Goal: Browse casually

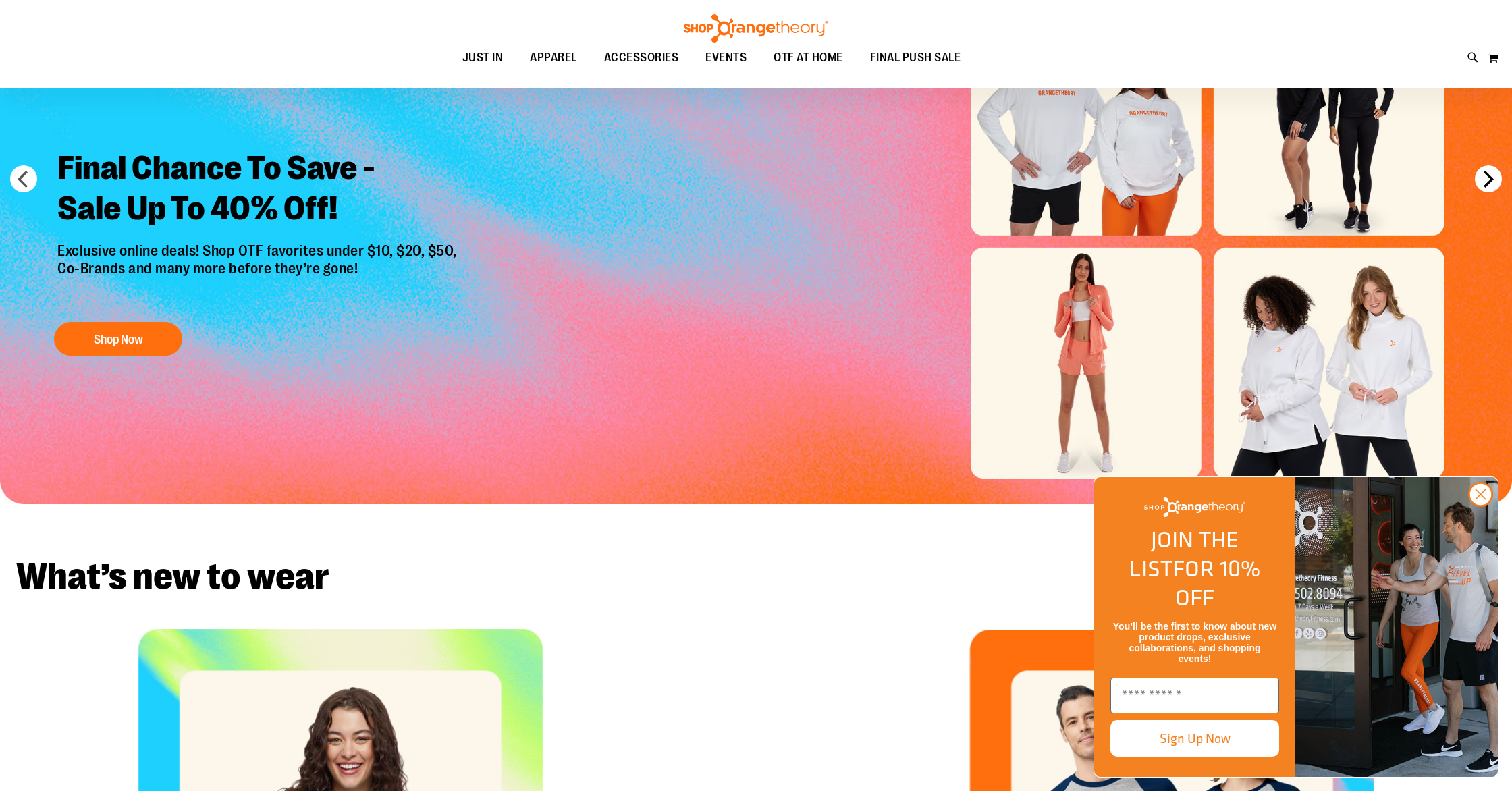
click at [1482, 185] on button "next" at bounding box center [1488, 179] width 27 height 27
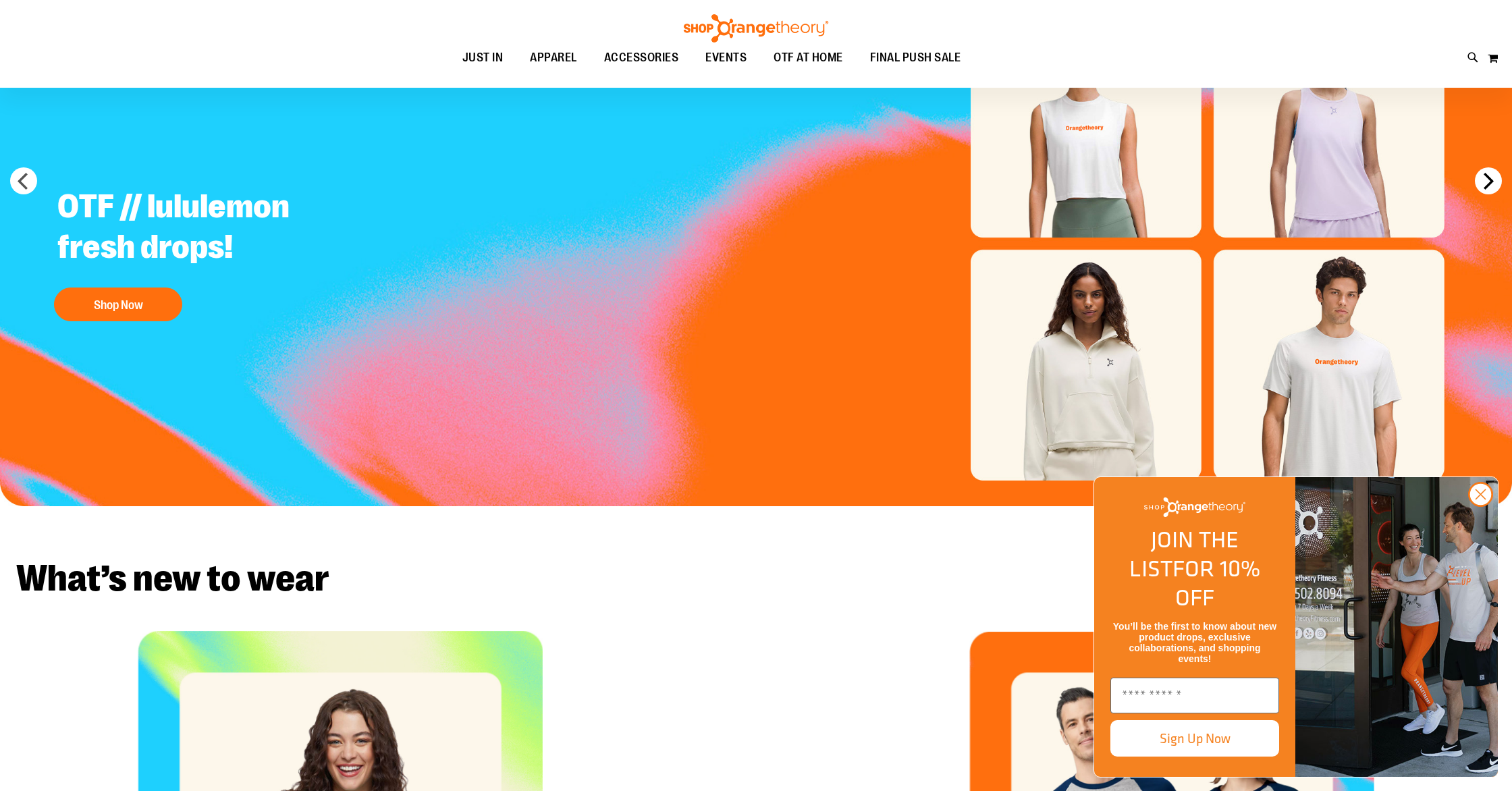
scroll to position [169, 0]
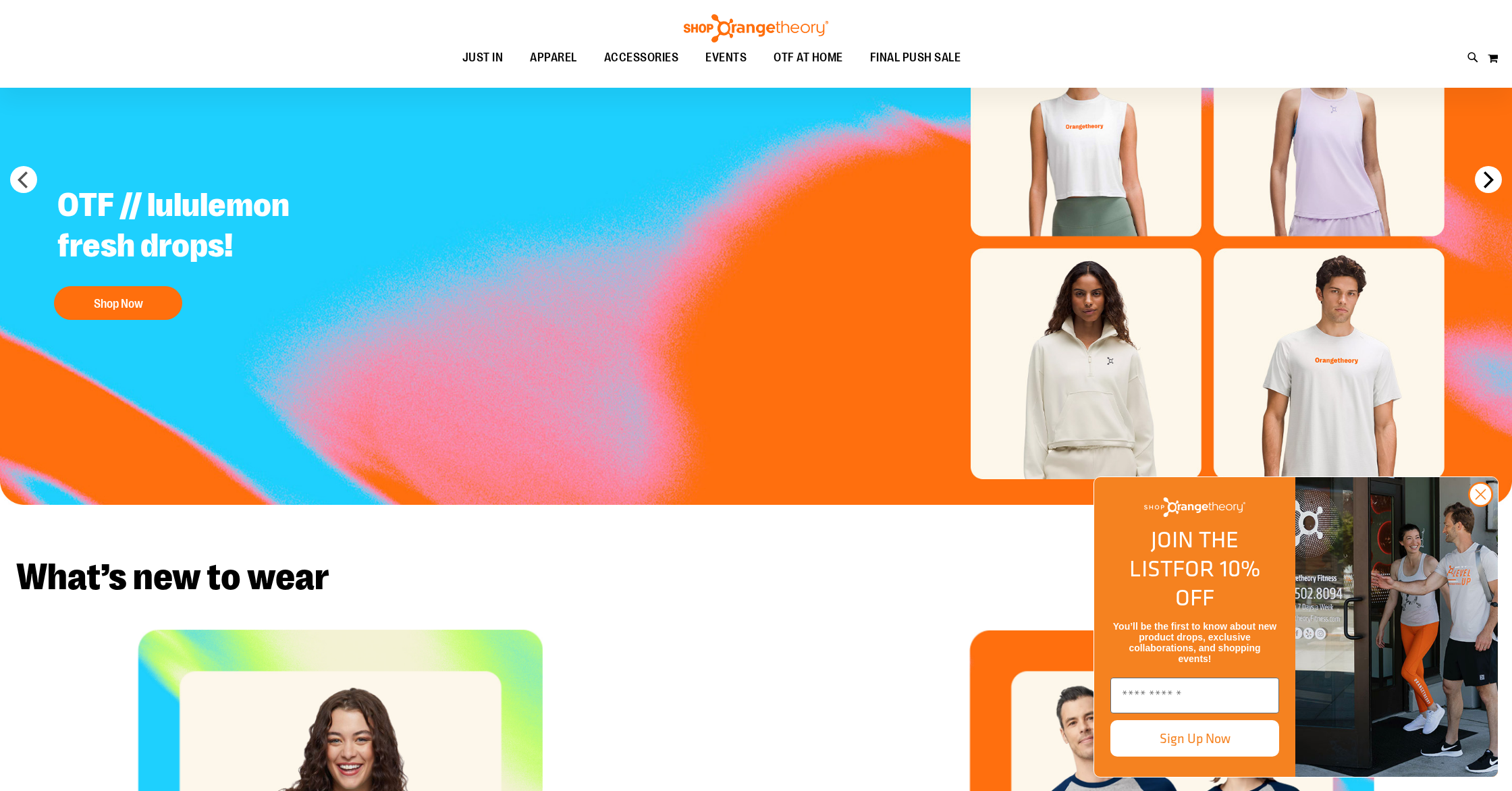
click at [1482, 185] on button "next" at bounding box center [1488, 179] width 27 height 27
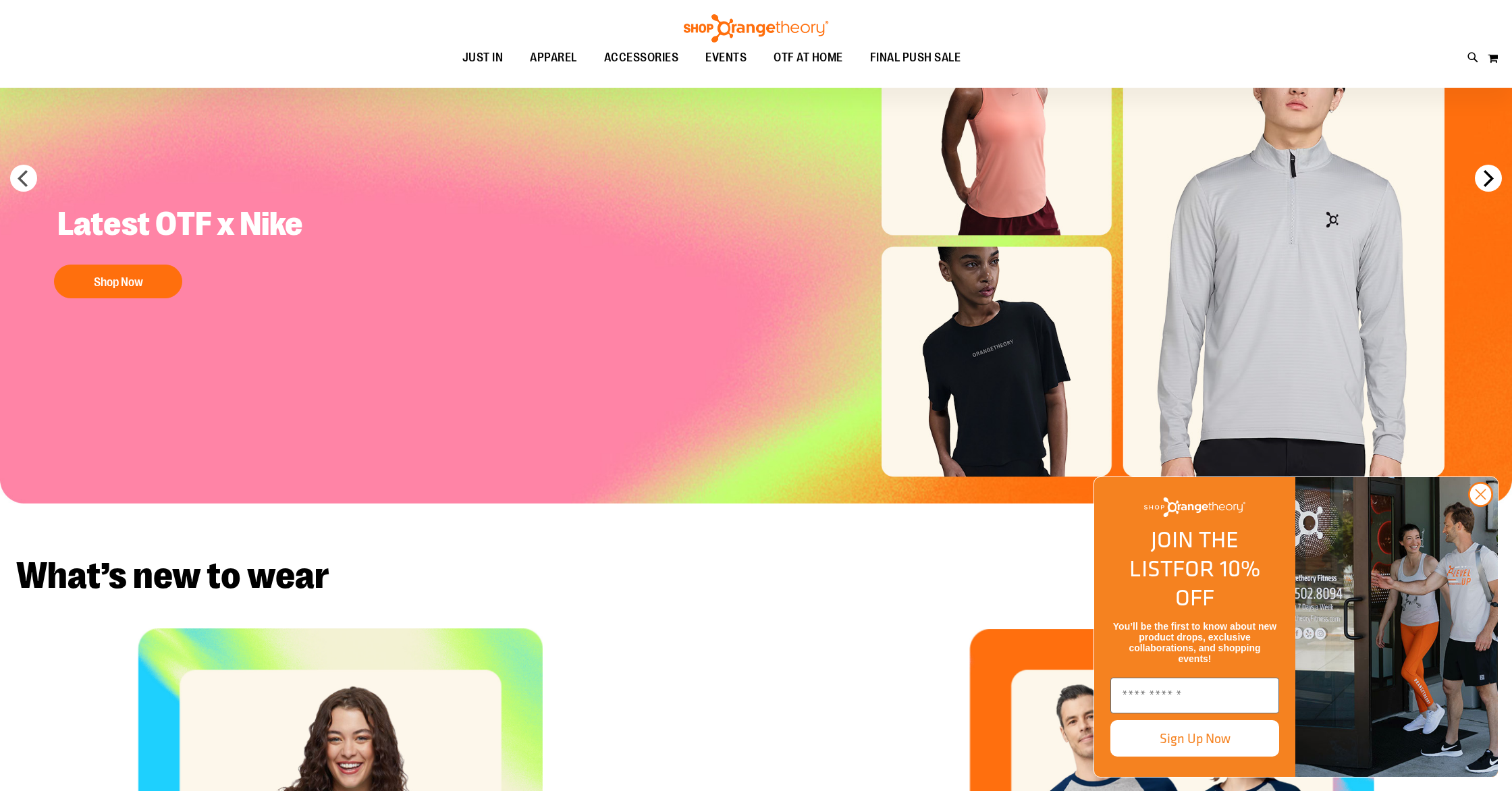
click at [1482, 185] on button "next" at bounding box center [1488, 178] width 27 height 27
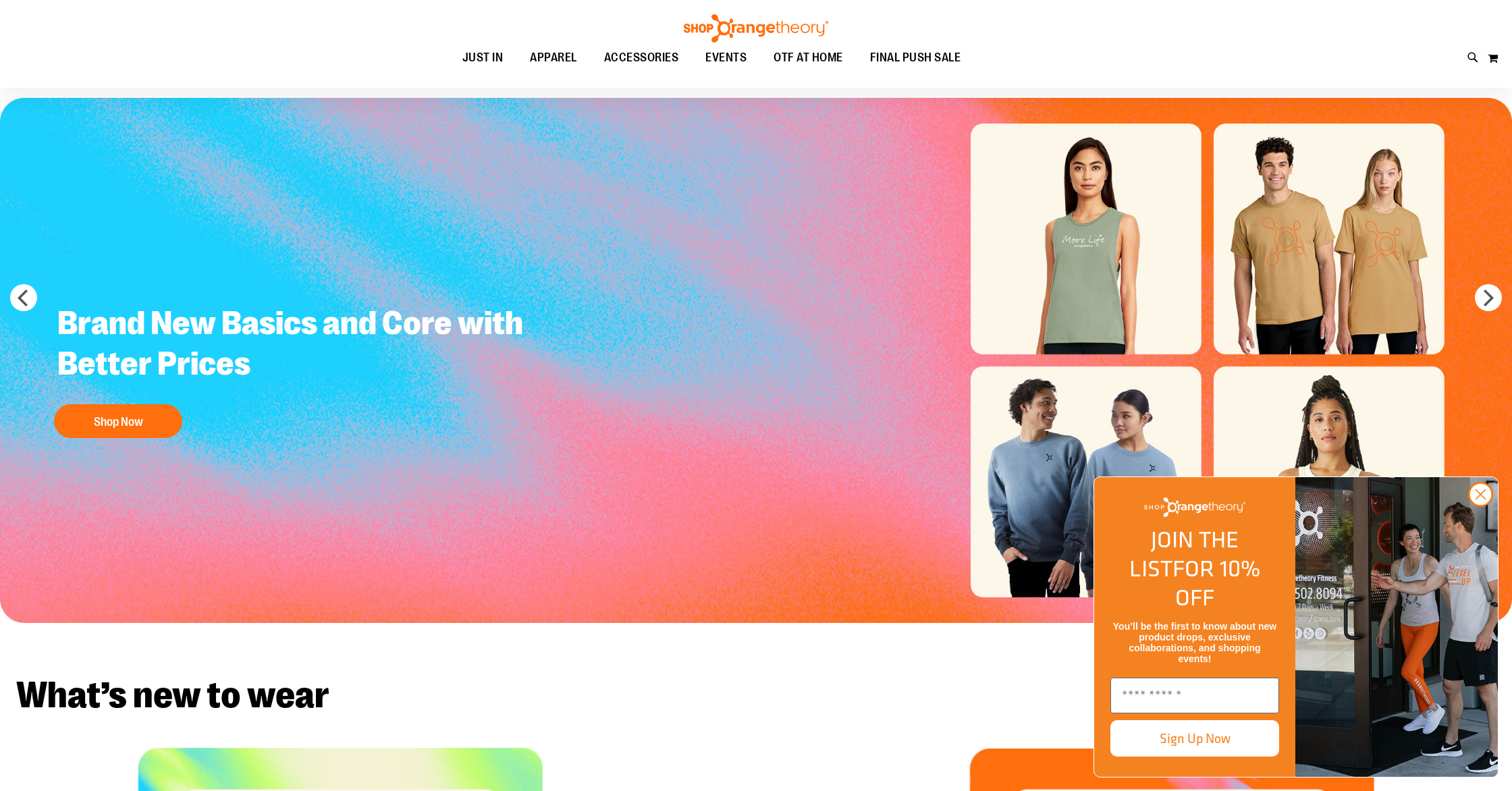
scroll to position [49, 0]
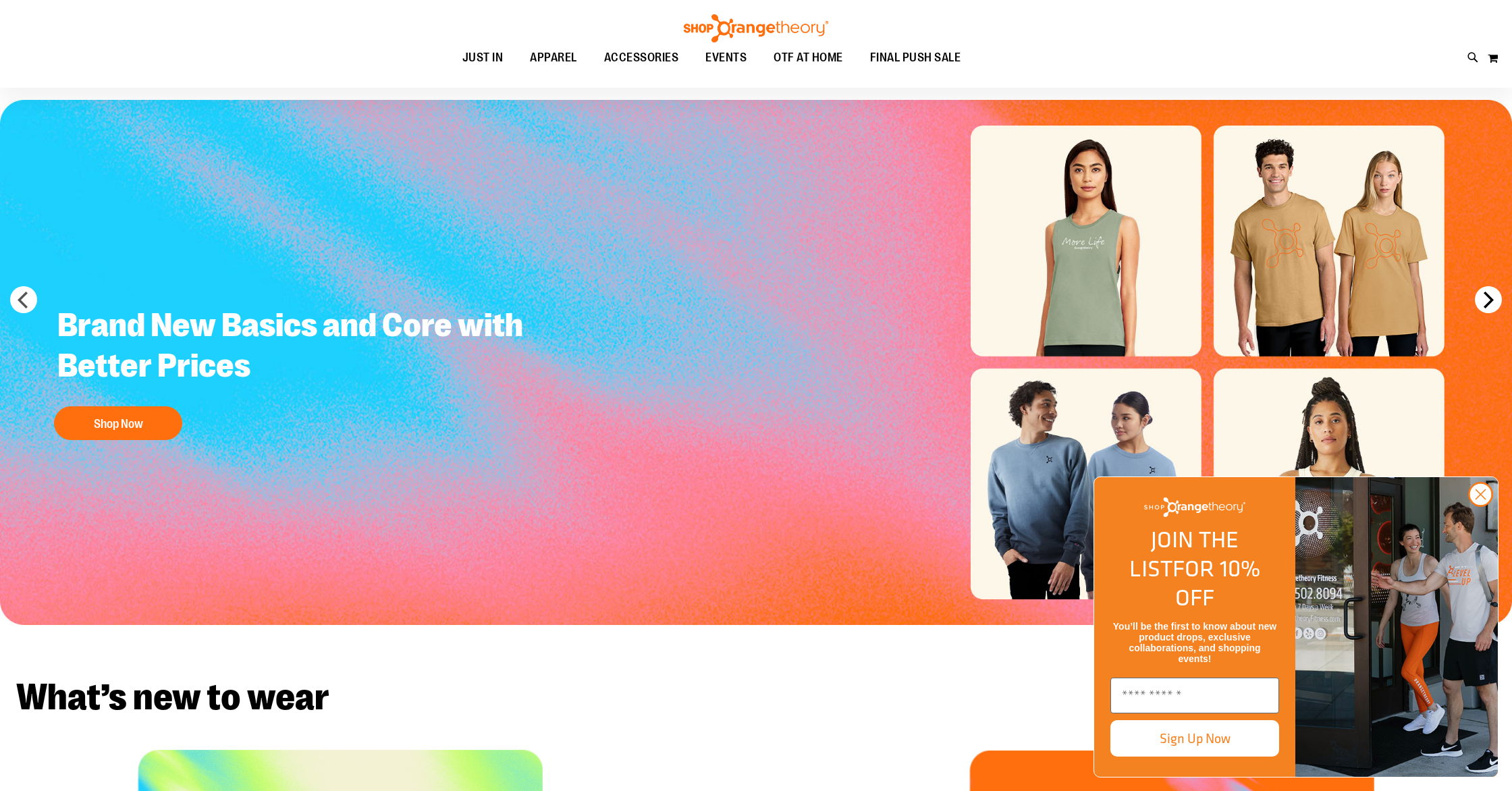
click at [1489, 307] on button "next" at bounding box center [1488, 299] width 27 height 27
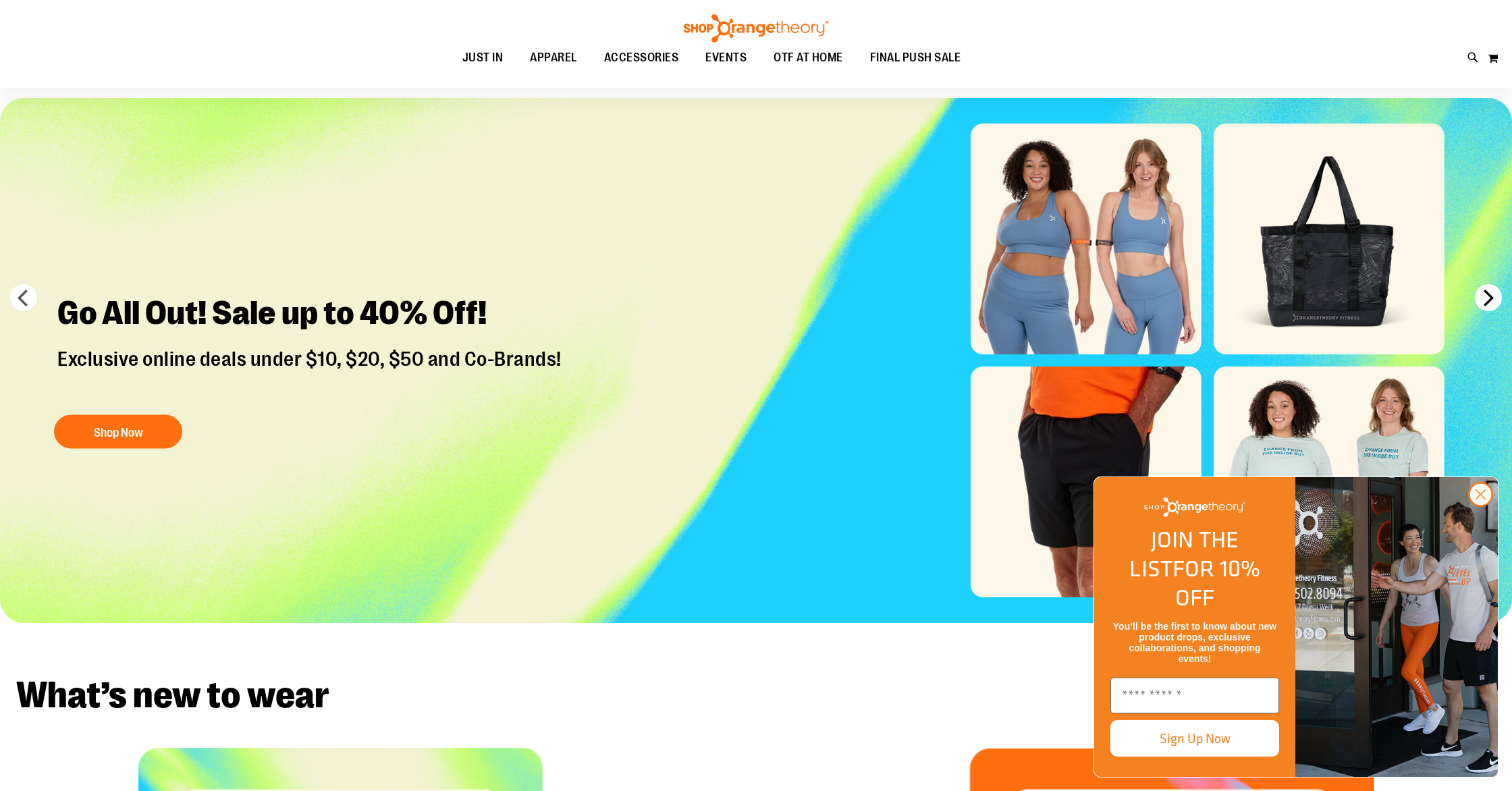
scroll to position [54, 0]
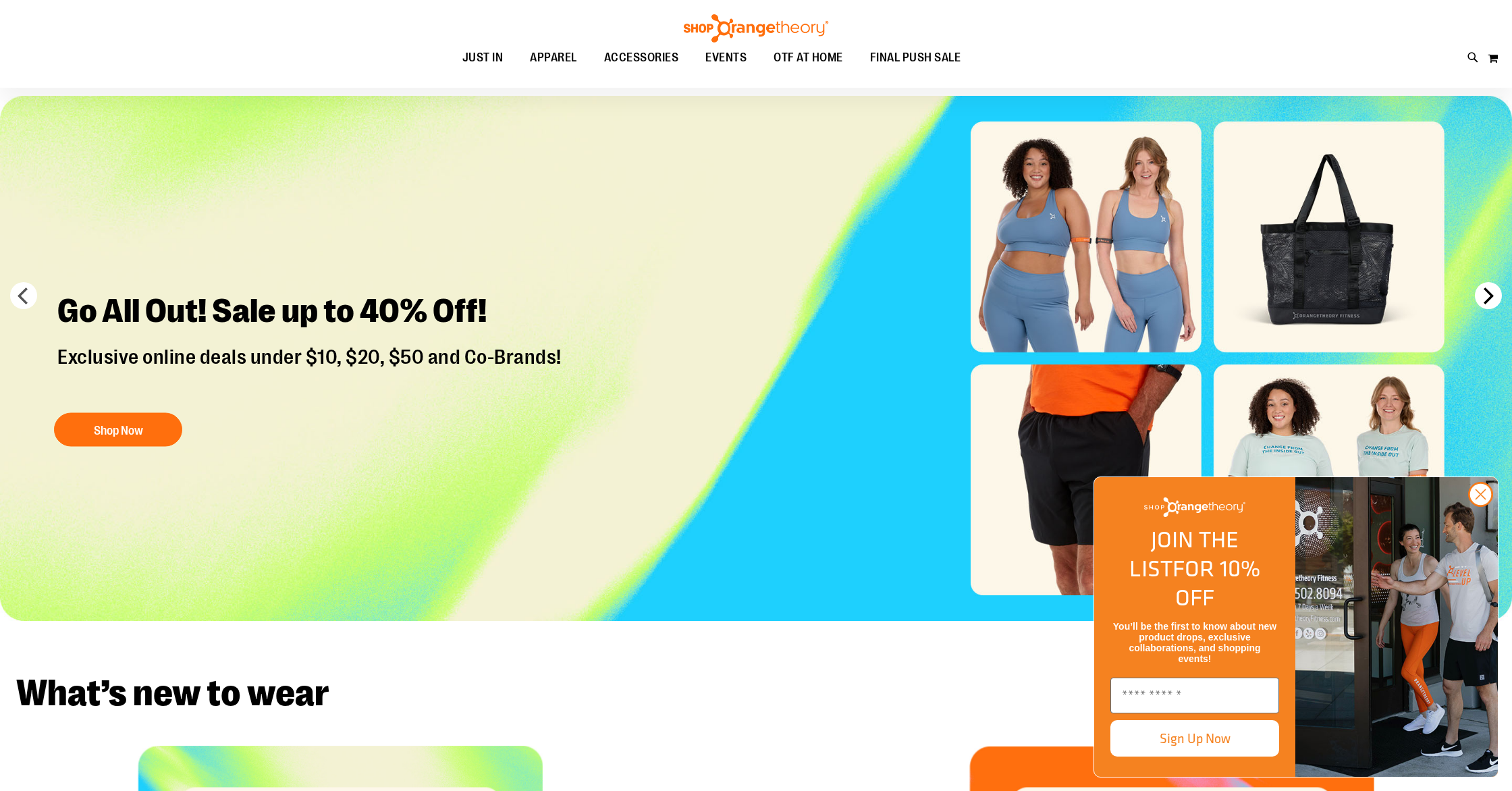
click at [1489, 307] on button "next" at bounding box center [1488, 295] width 27 height 27
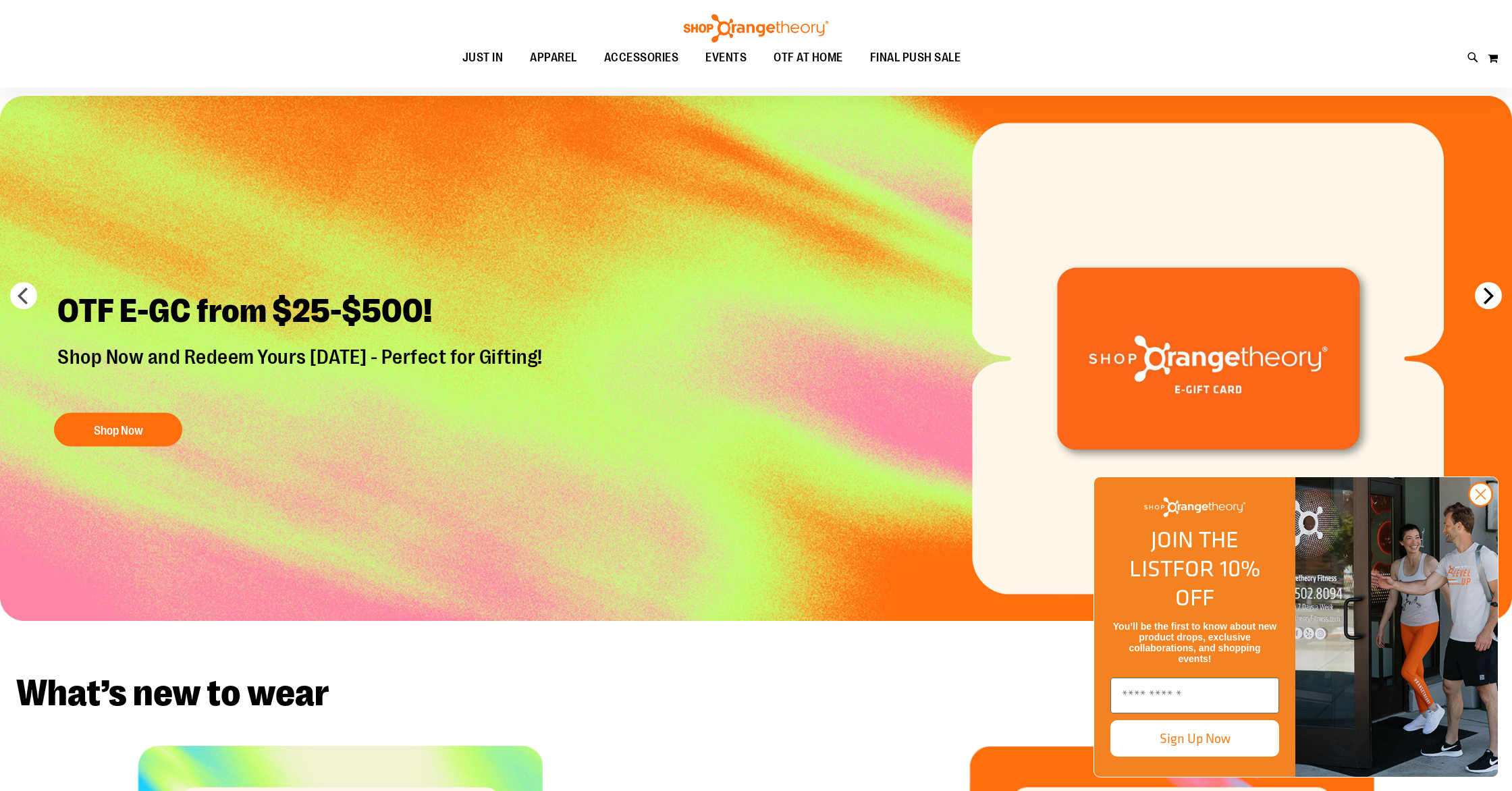
scroll to position [56, 0]
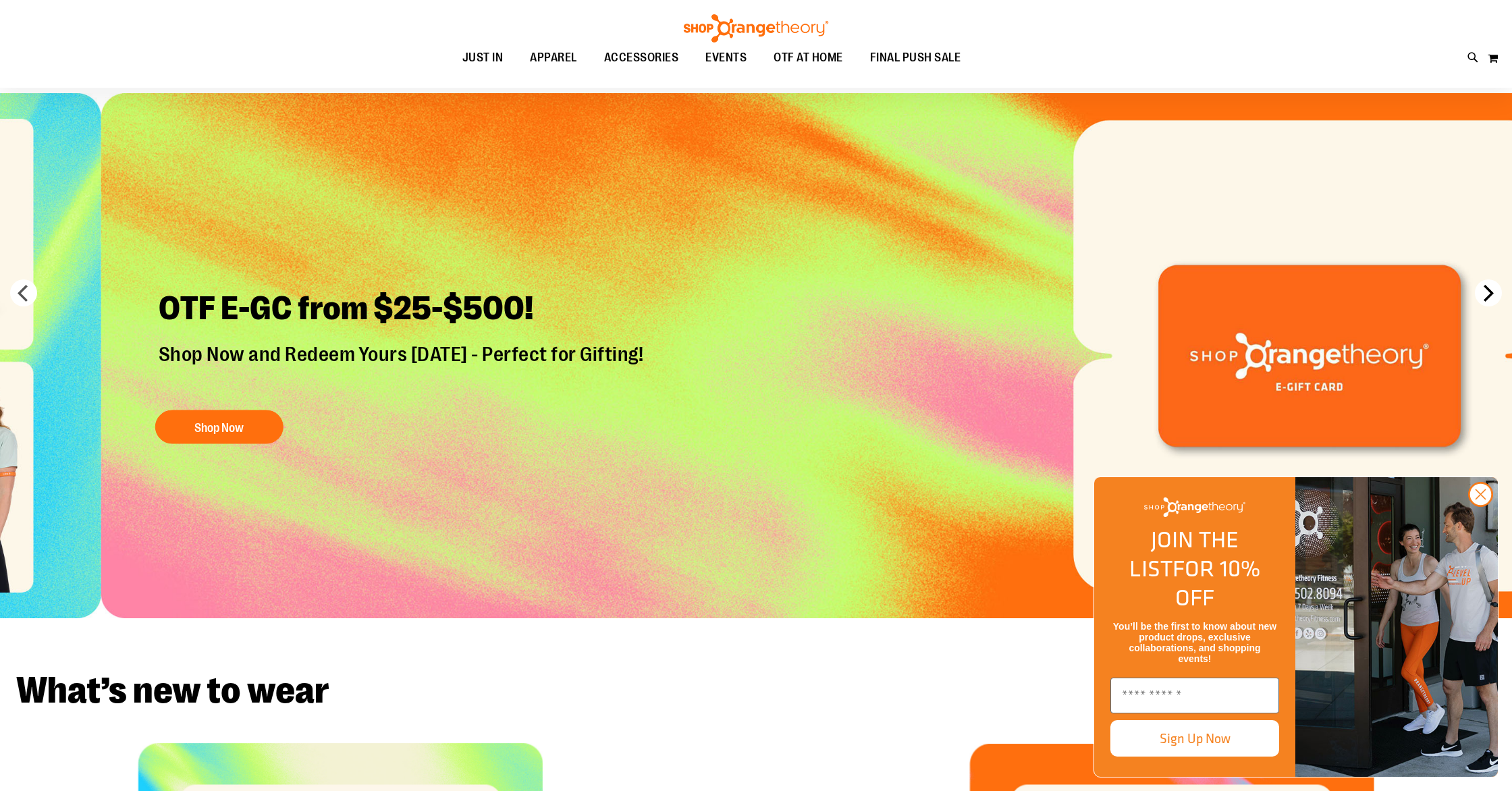
click at [1489, 307] on img "Slide 6 of 6" at bounding box center [857, 356] width 1512 height 525
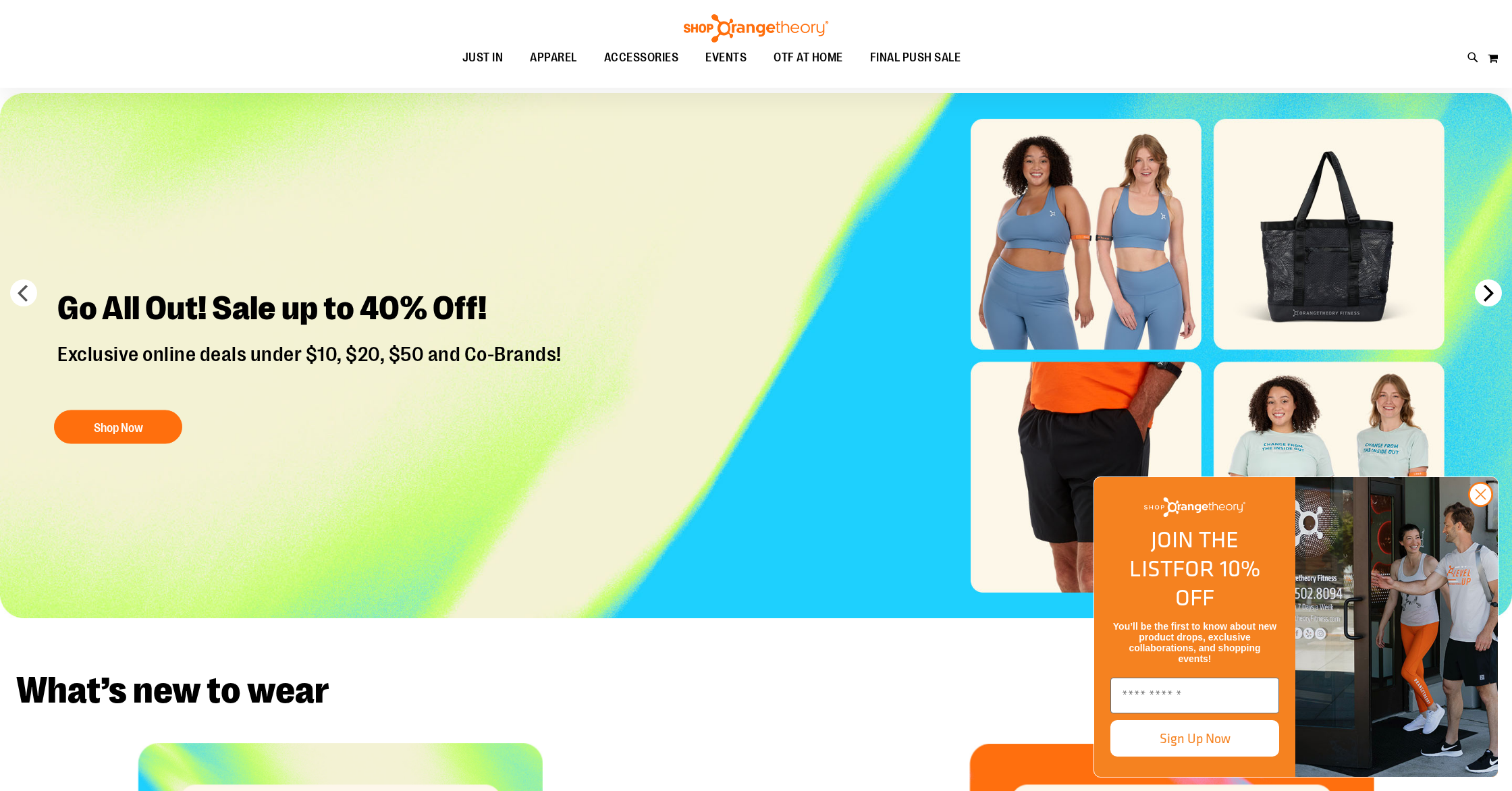
click at [1489, 307] on img "Slide 5 of 6" at bounding box center [756, 356] width 1512 height 525
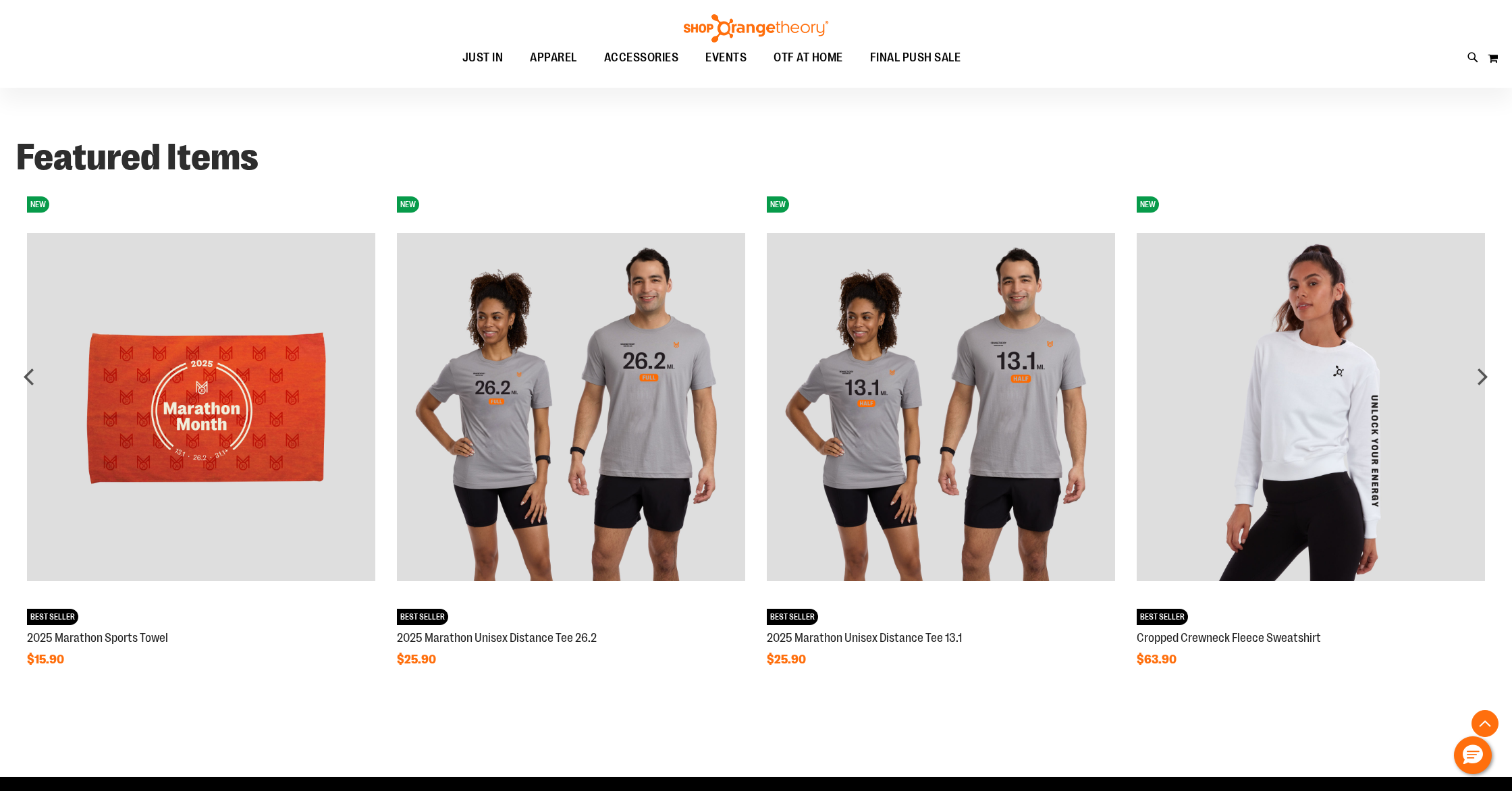
scroll to position [1136, 0]
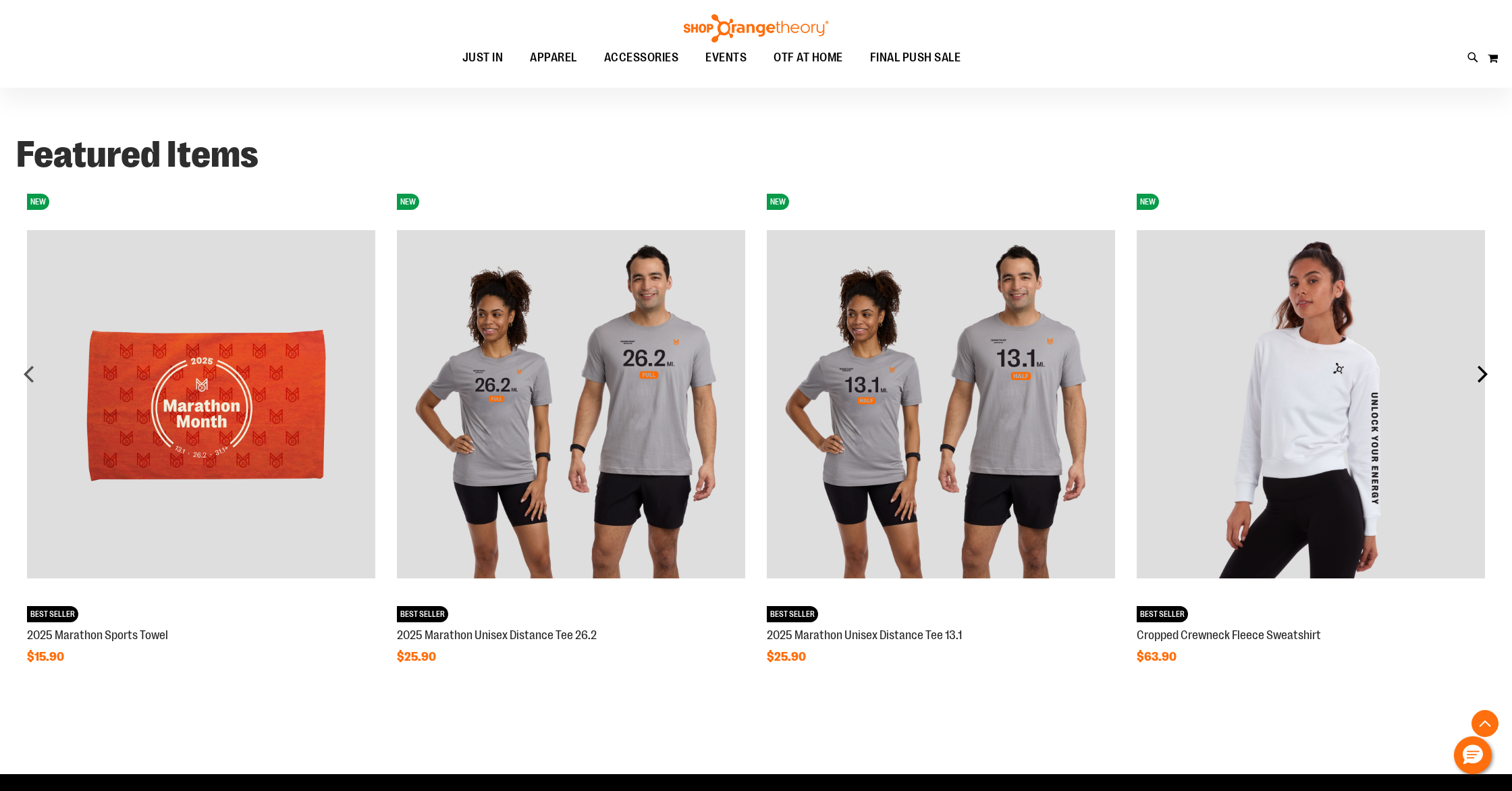
click at [1489, 379] on div "next" at bounding box center [1482, 373] width 27 height 27
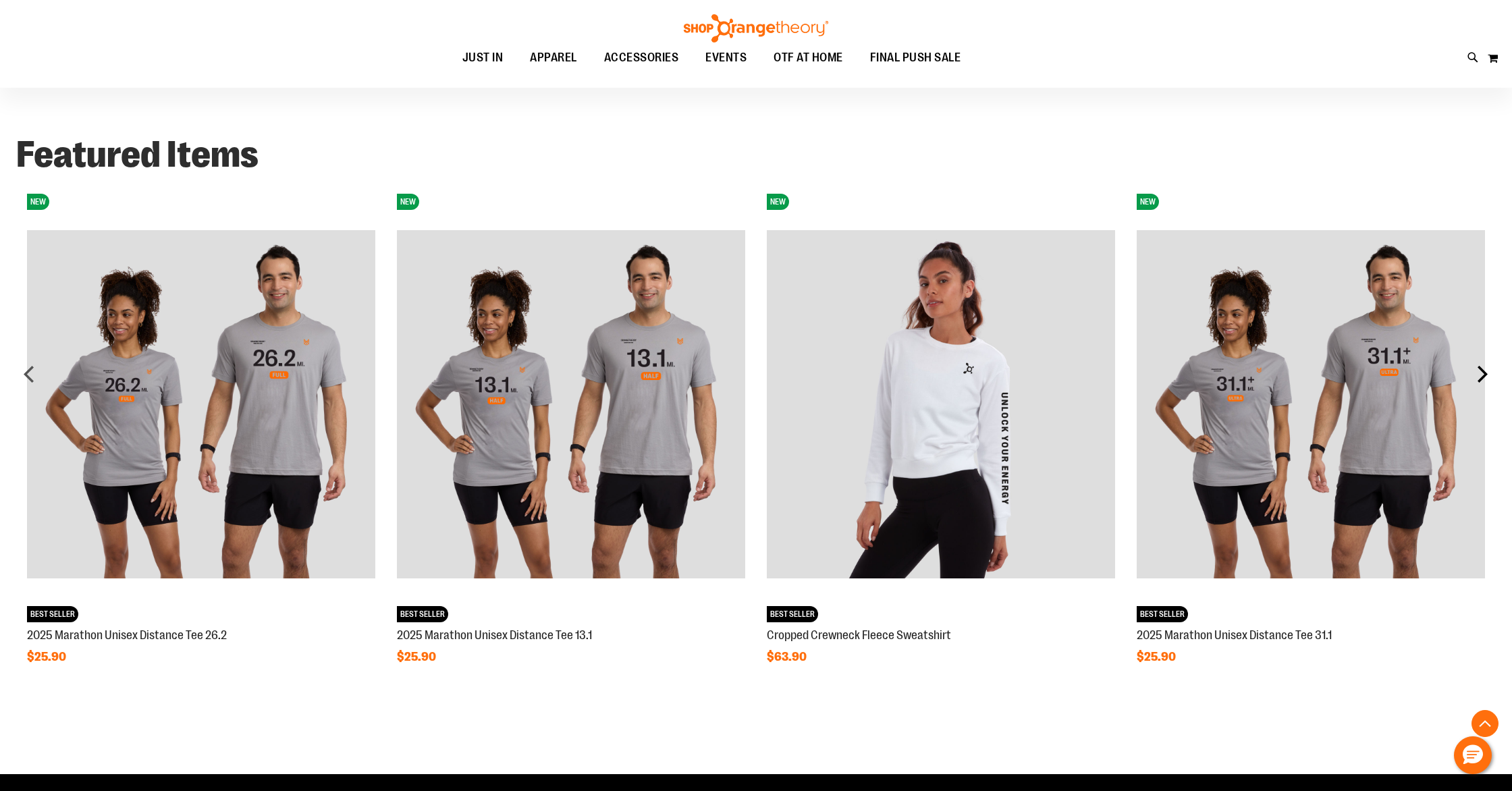
click at [1489, 379] on div "next" at bounding box center [1482, 373] width 27 height 27
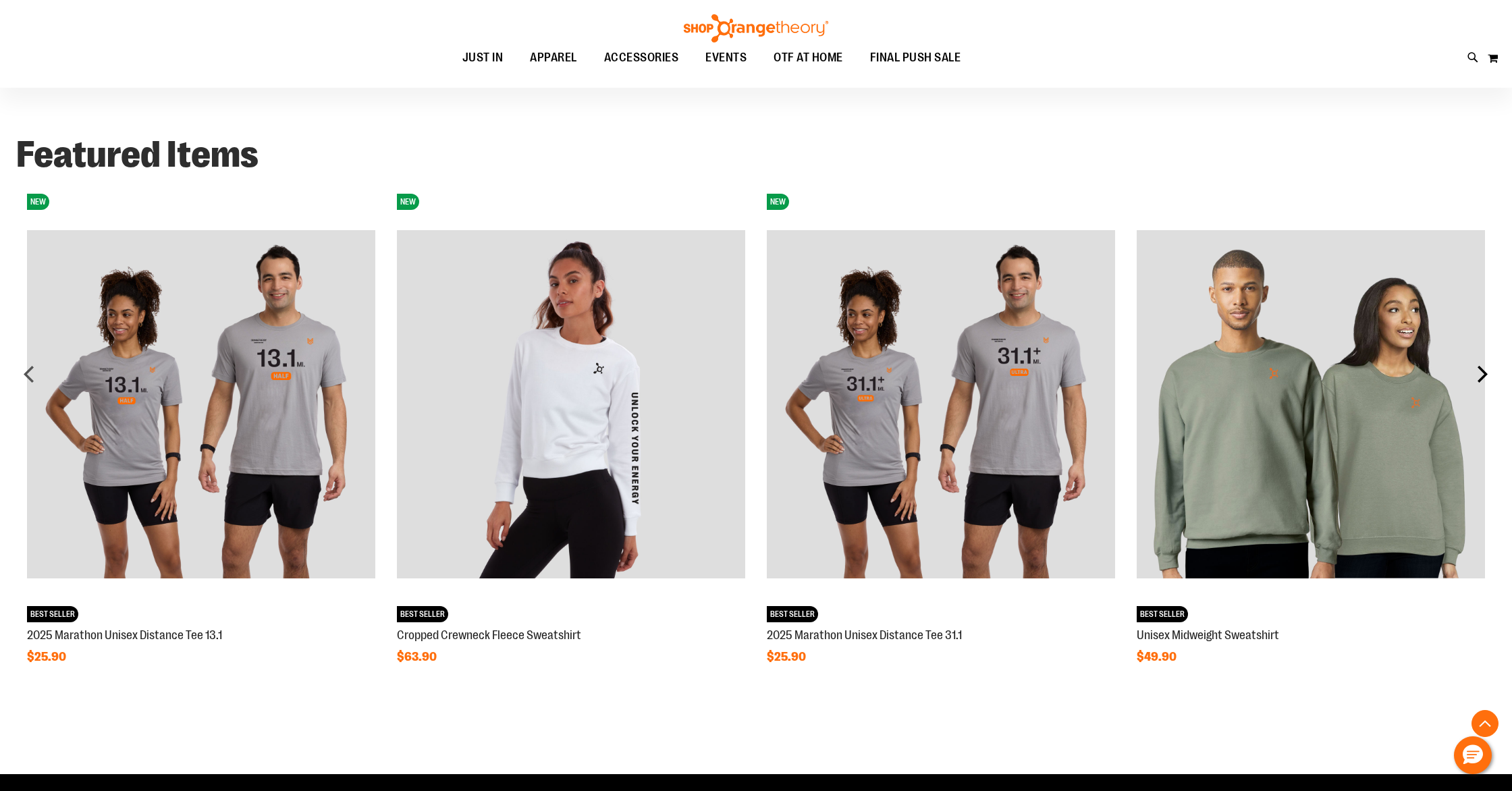
click at [1489, 379] on div "next" at bounding box center [1482, 373] width 27 height 27
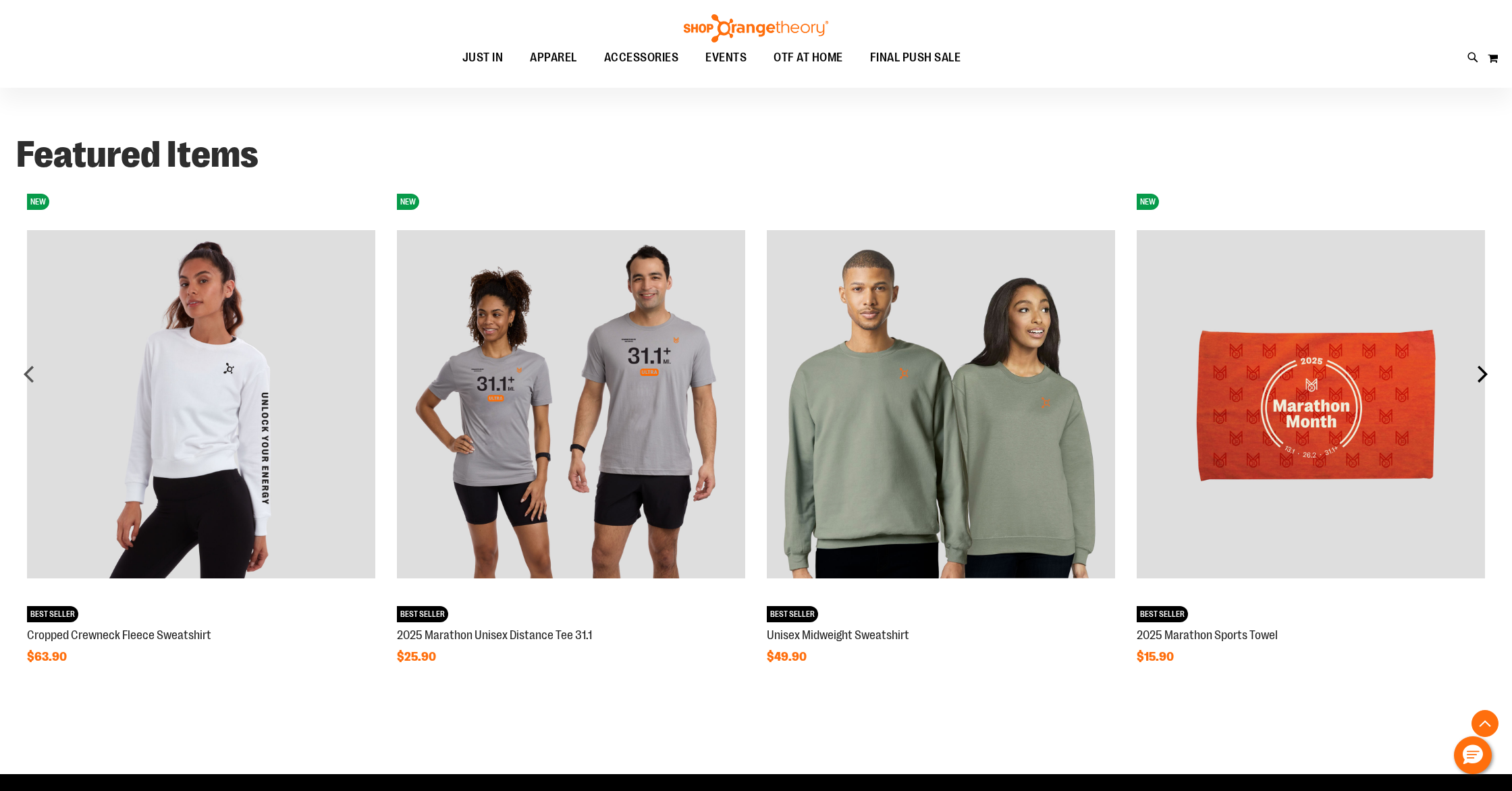
scroll to position [1136, 0]
click at [1489, 379] on div "next" at bounding box center [1482, 374] width 27 height 27
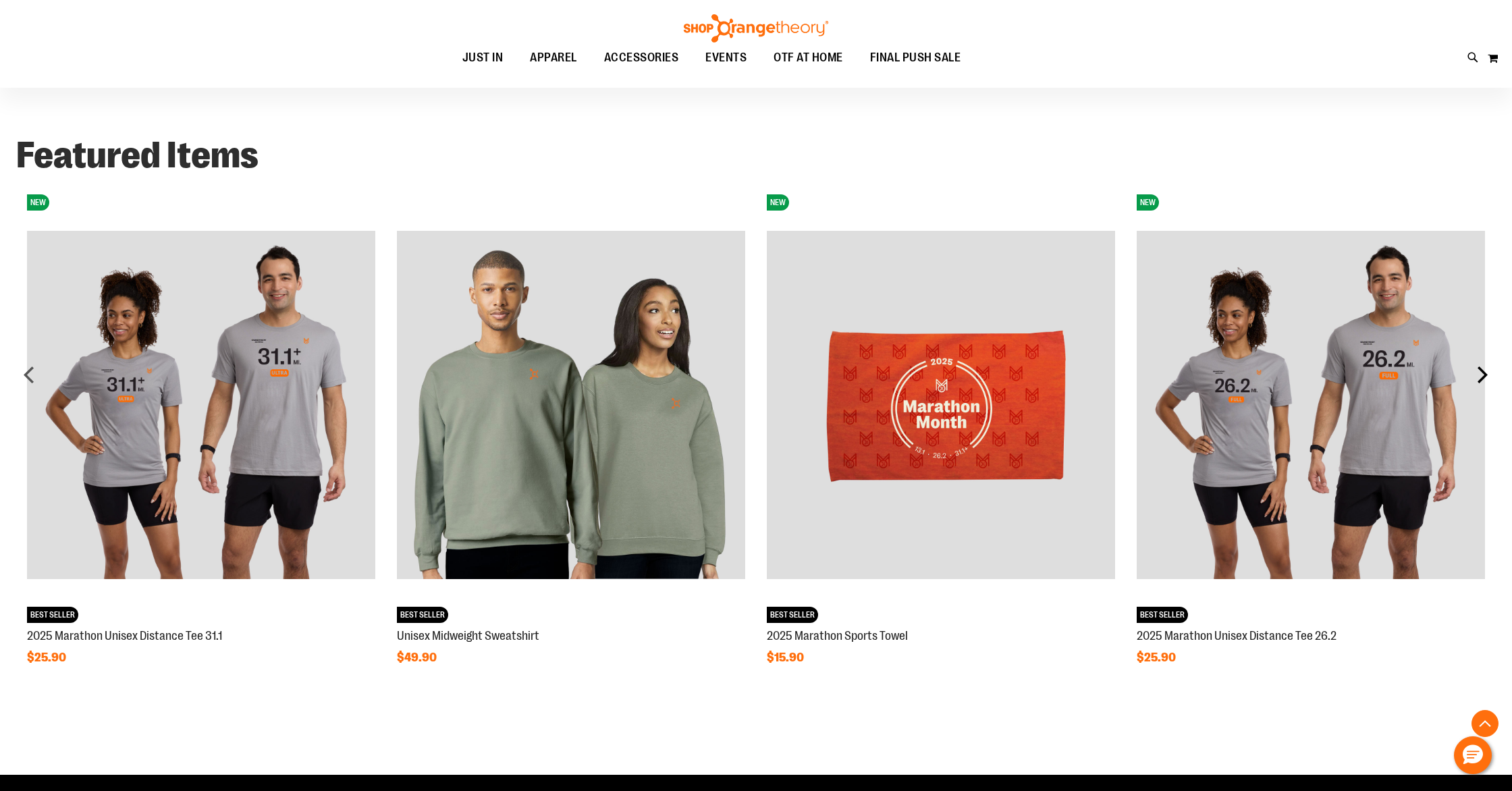
click at [1489, 379] on div "next" at bounding box center [1482, 374] width 27 height 27
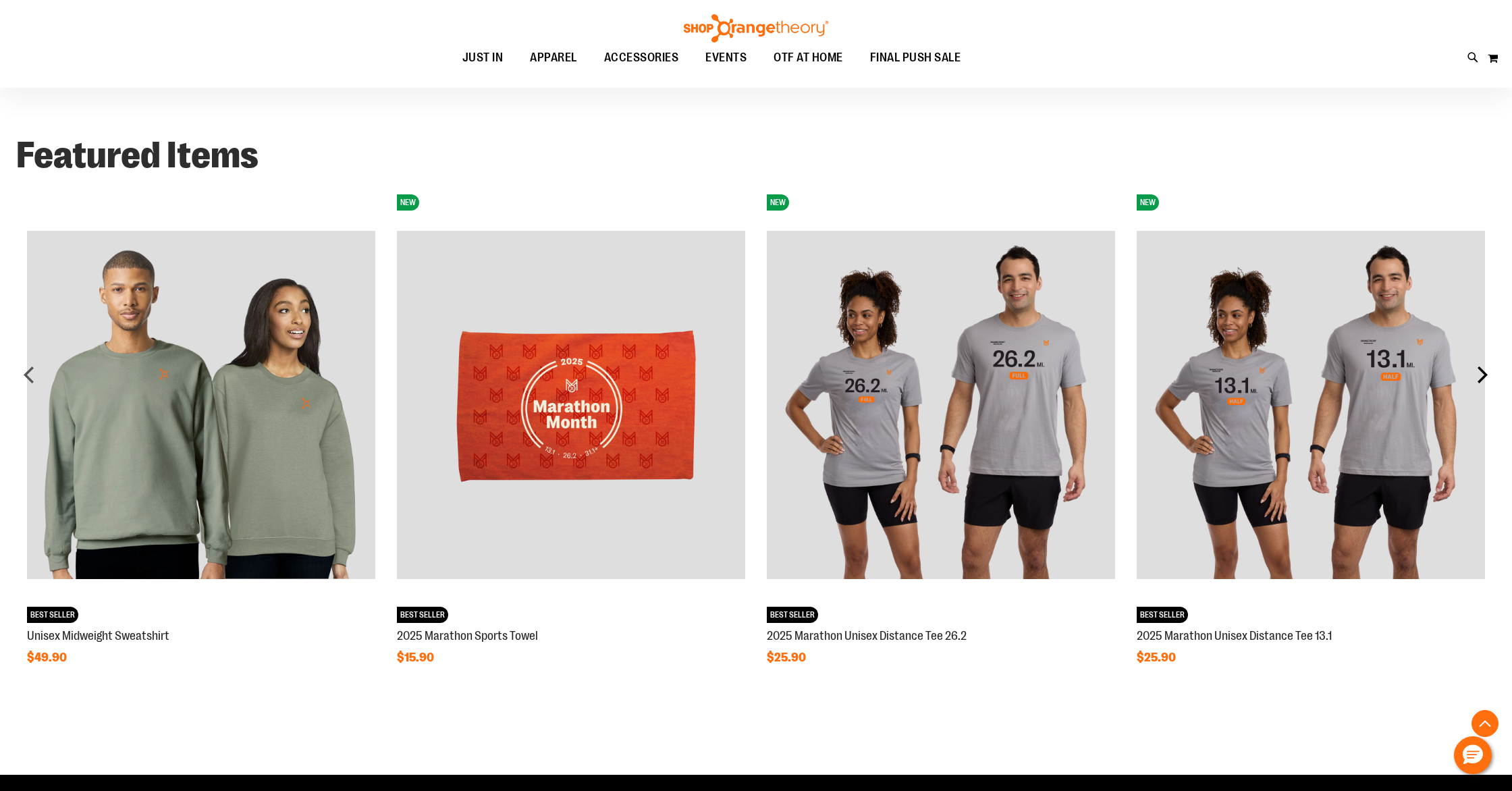
click at [1489, 379] on div "next" at bounding box center [1482, 374] width 27 height 27
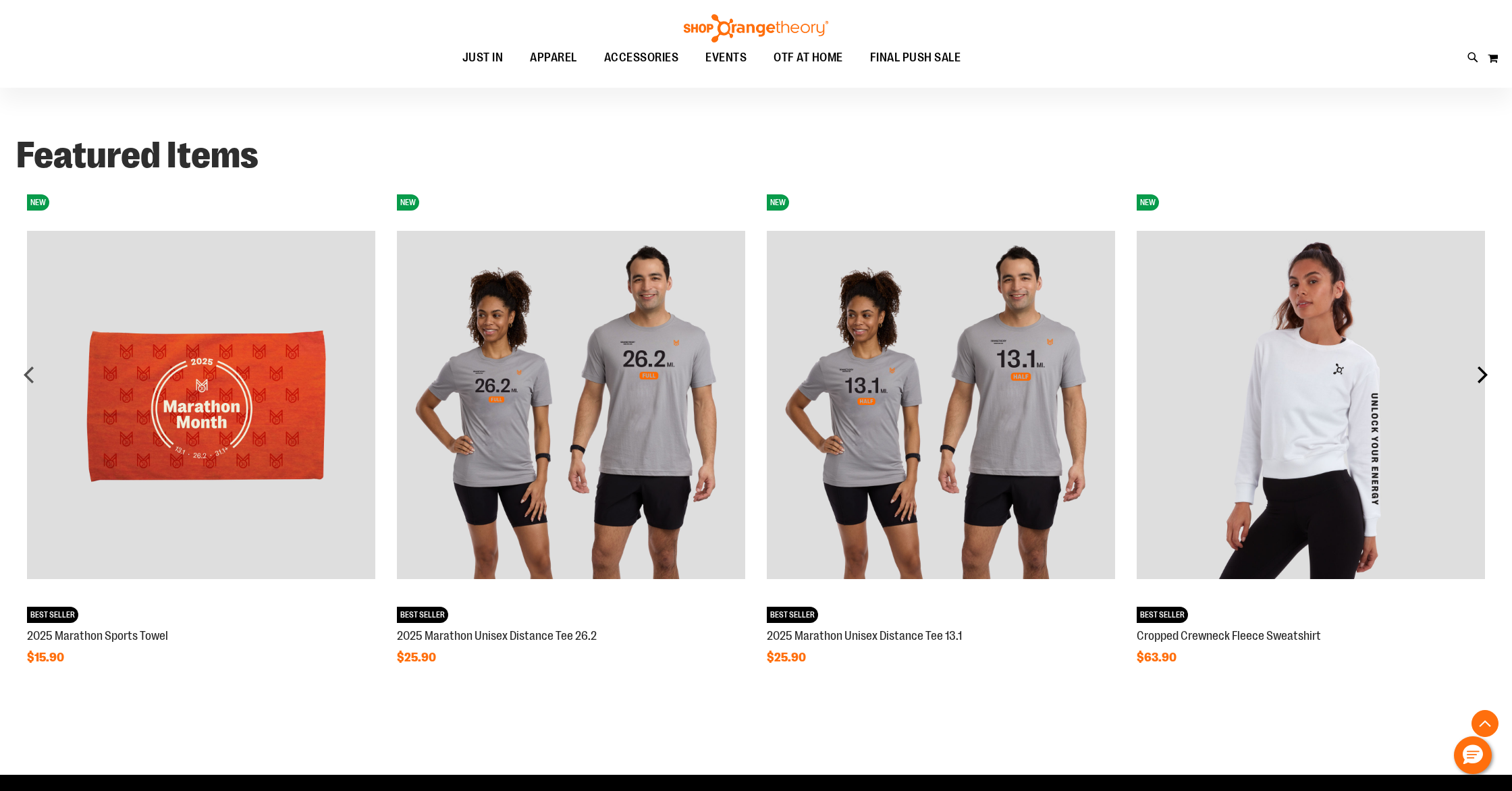
click at [1489, 379] on div "next" at bounding box center [1482, 374] width 27 height 27
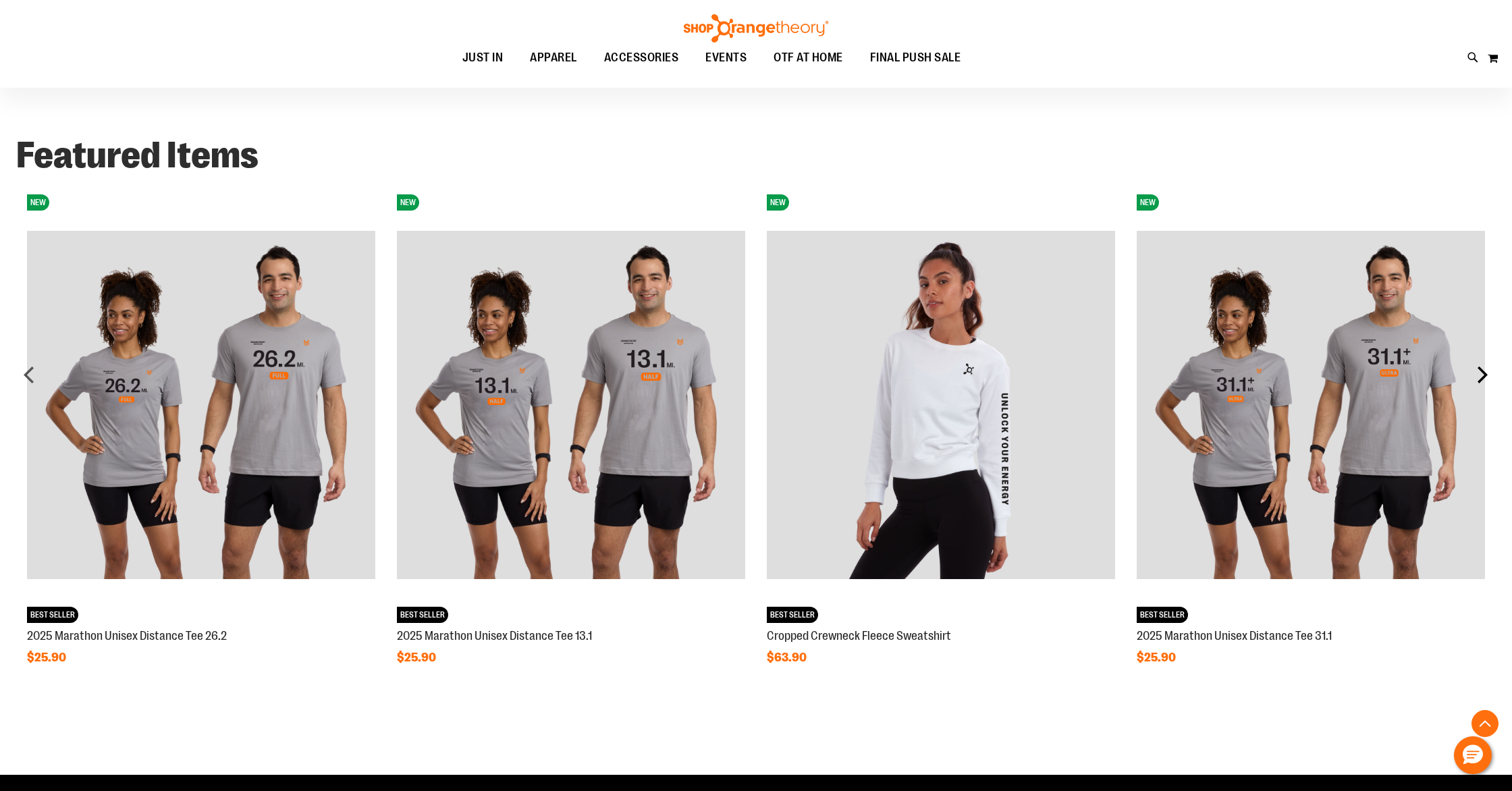
click at [1489, 379] on div "next" at bounding box center [1482, 374] width 27 height 27
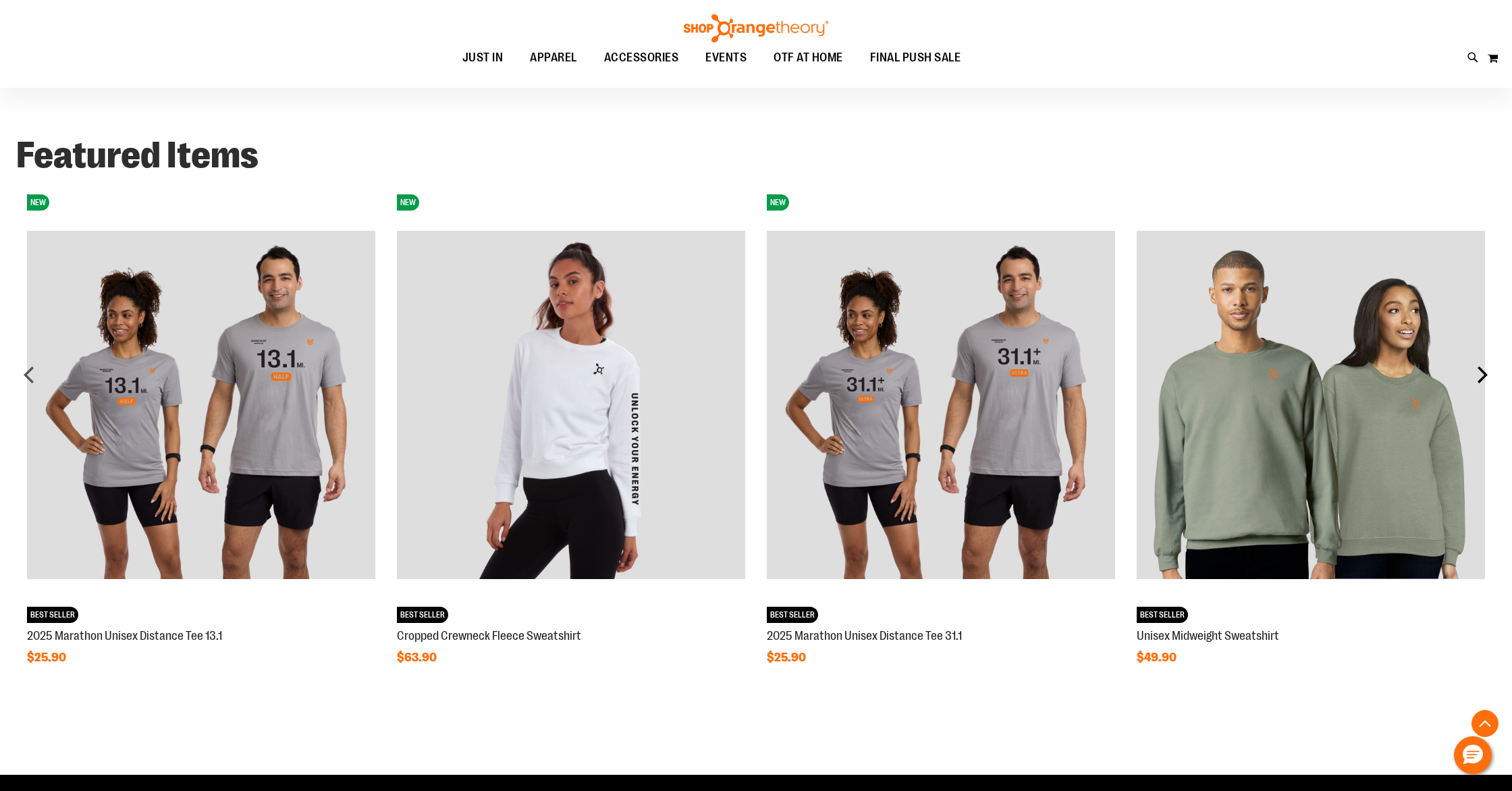
click at [1489, 379] on div "next" at bounding box center [1482, 374] width 27 height 27
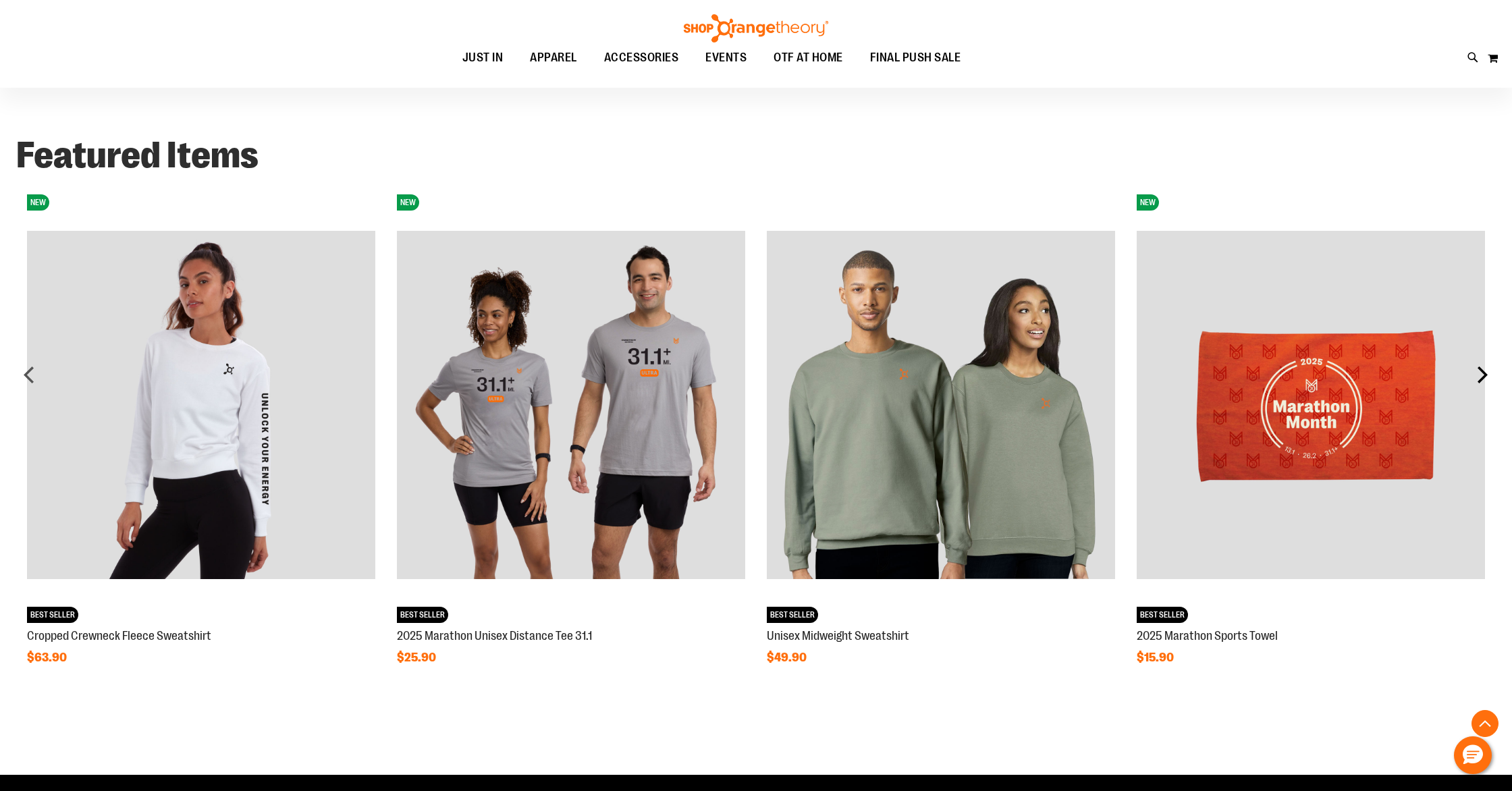
click at [1489, 379] on div "next" at bounding box center [1482, 374] width 27 height 27
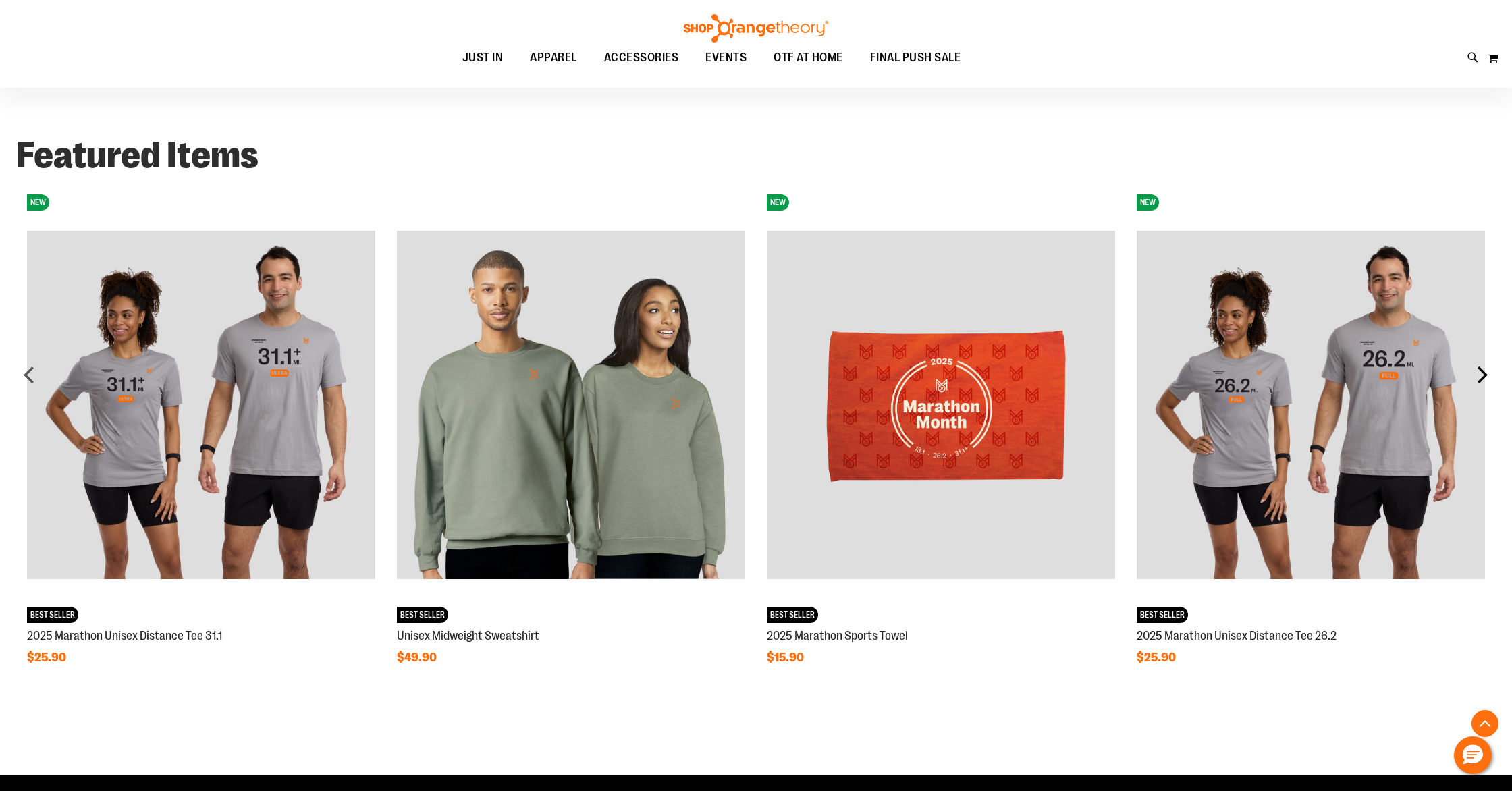
click at [1489, 379] on div "next" at bounding box center [1482, 374] width 27 height 27
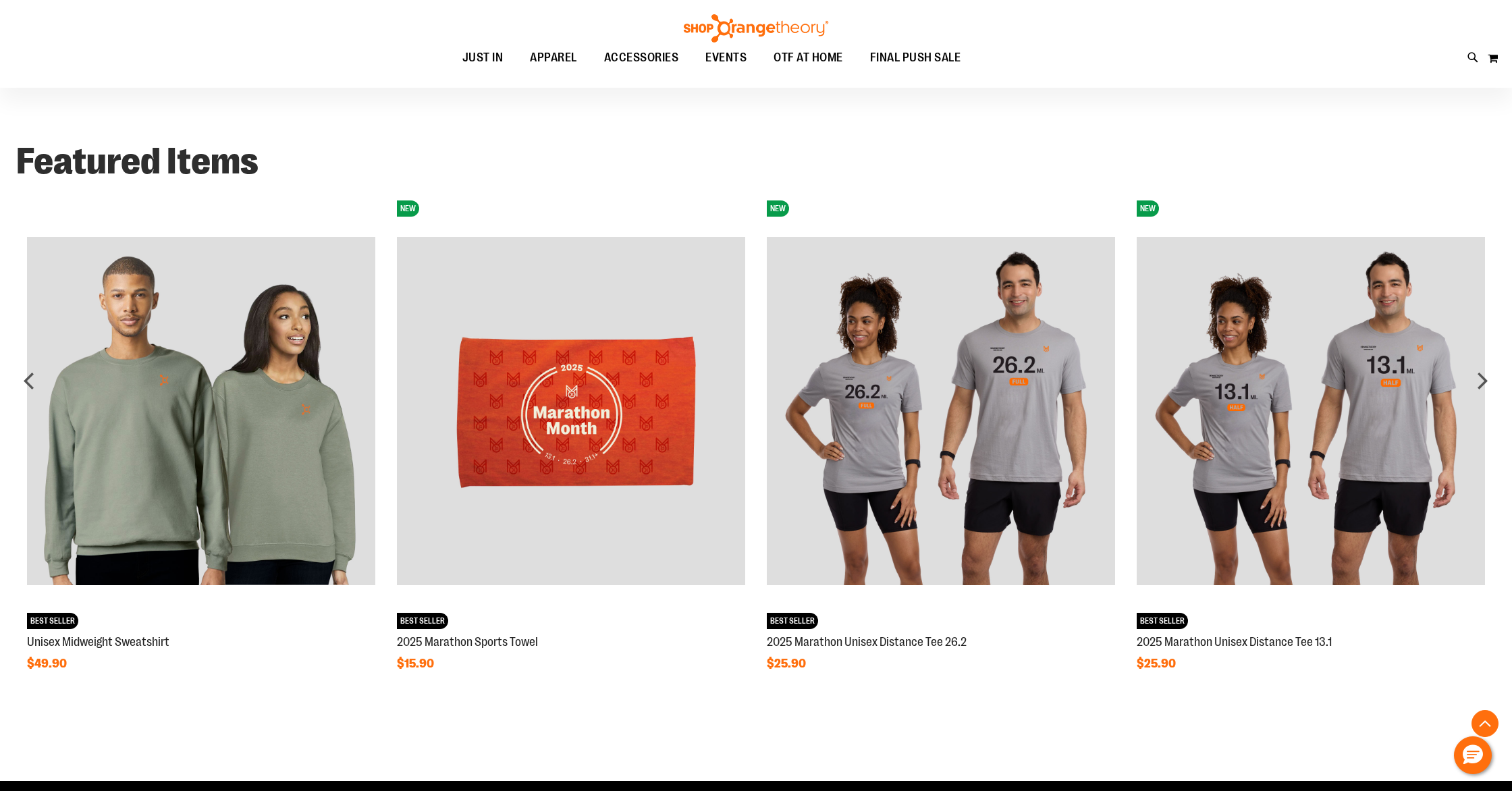
scroll to position [1129, 0]
